Goal: Navigation & Orientation: Find specific page/section

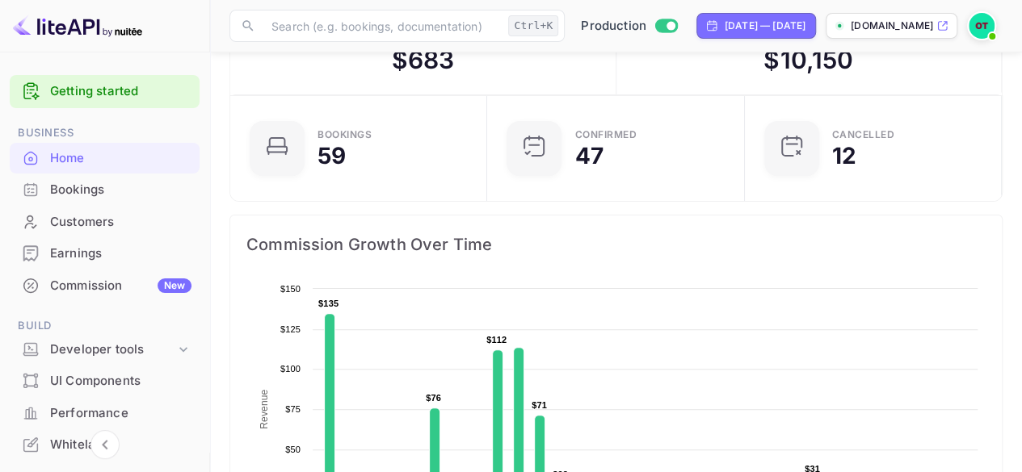
scroll to position [70, 0]
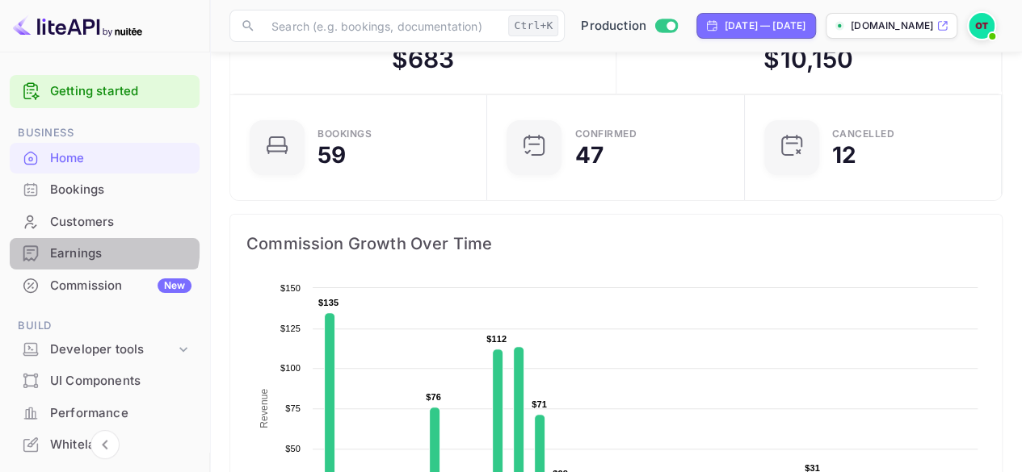
click at [78, 243] on div "Earnings" at bounding box center [105, 253] width 190 height 31
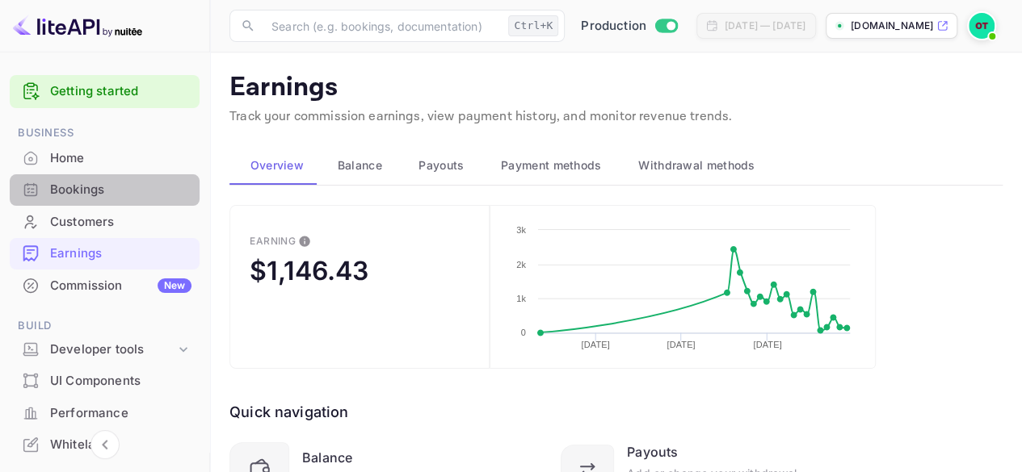
click at [126, 203] on div "Bookings" at bounding box center [105, 189] width 190 height 31
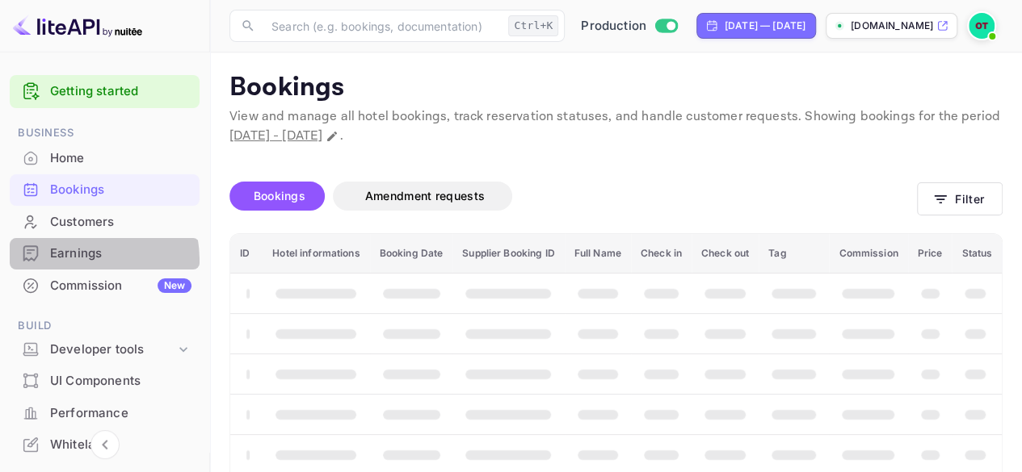
click at [63, 261] on div "Earnings" at bounding box center [120, 254] width 141 height 19
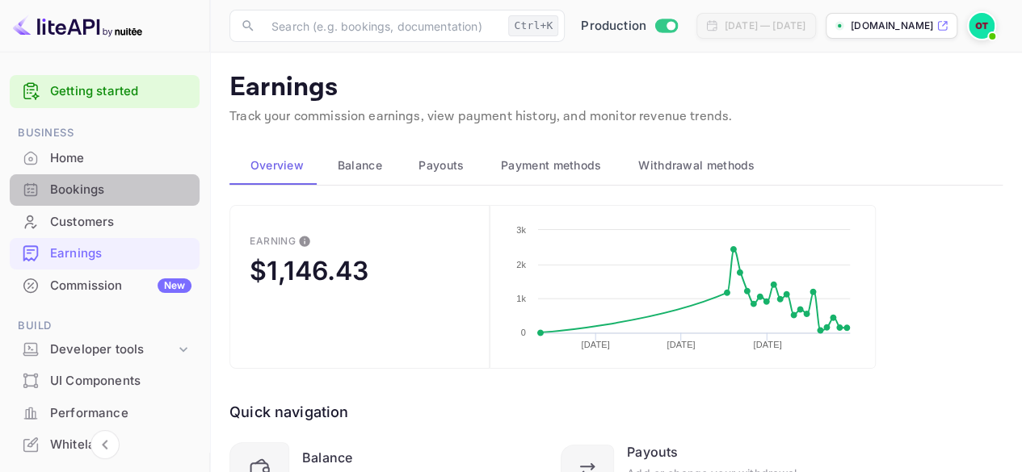
click at [155, 194] on div "Bookings" at bounding box center [120, 190] width 141 height 19
